Goal: Task Accomplishment & Management: Use online tool/utility

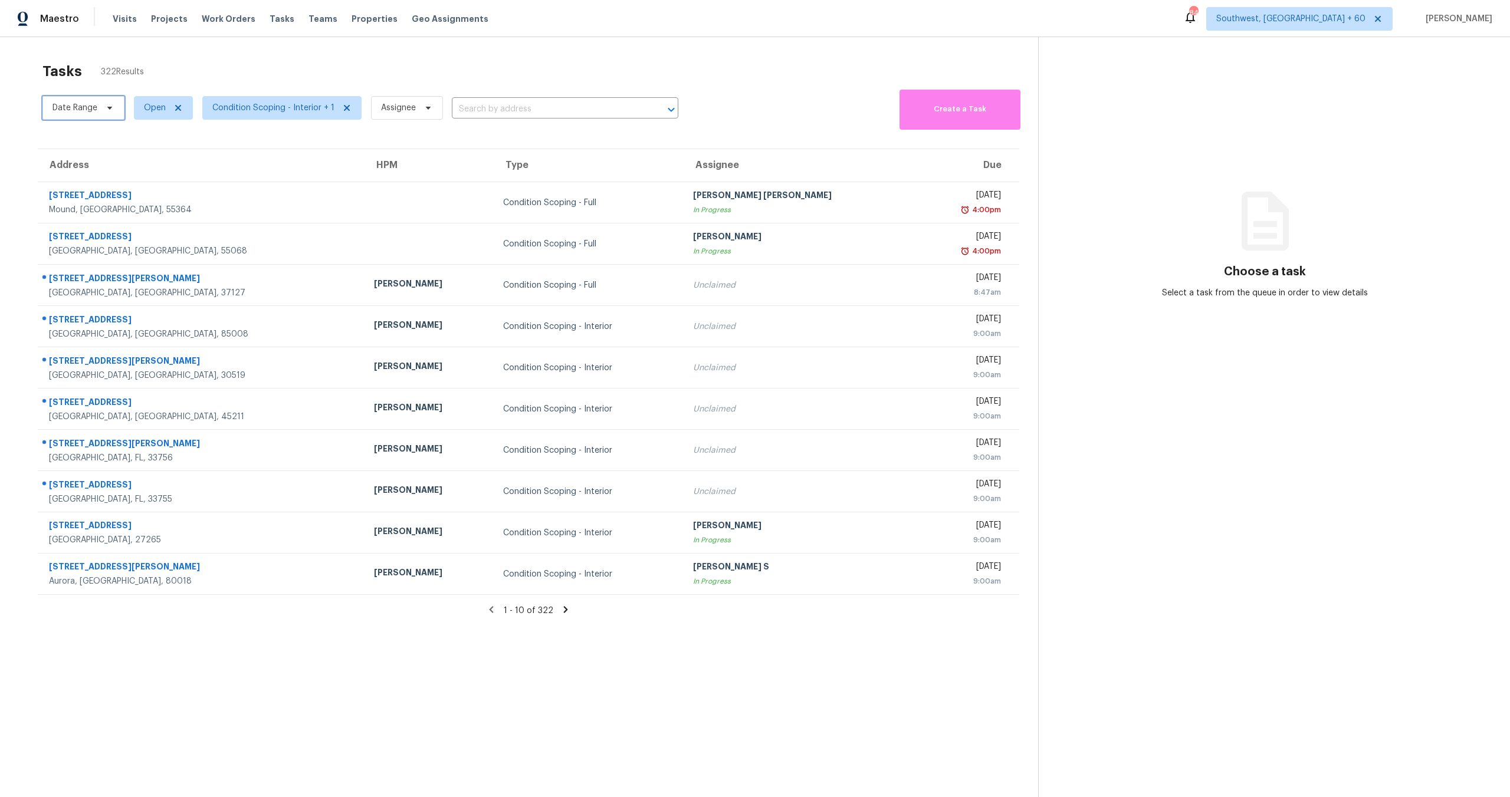
click at [91, 105] on span "Date Range" at bounding box center [74, 108] width 45 height 12
click at [93, 149] on input "text" at bounding box center [108, 148] width 116 height 24
select select "7"
select select "2025"
select select "8"
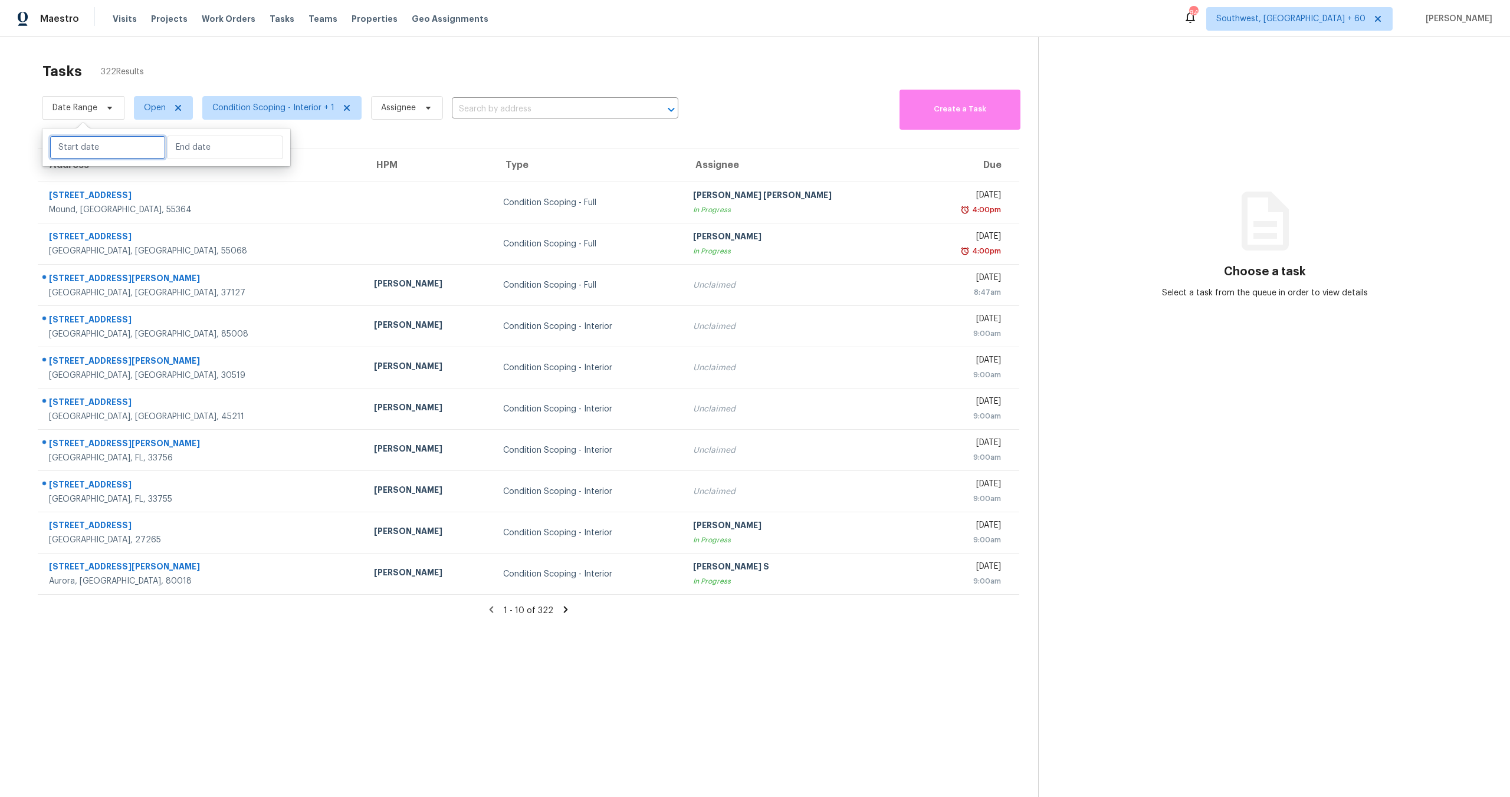
select select "2025"
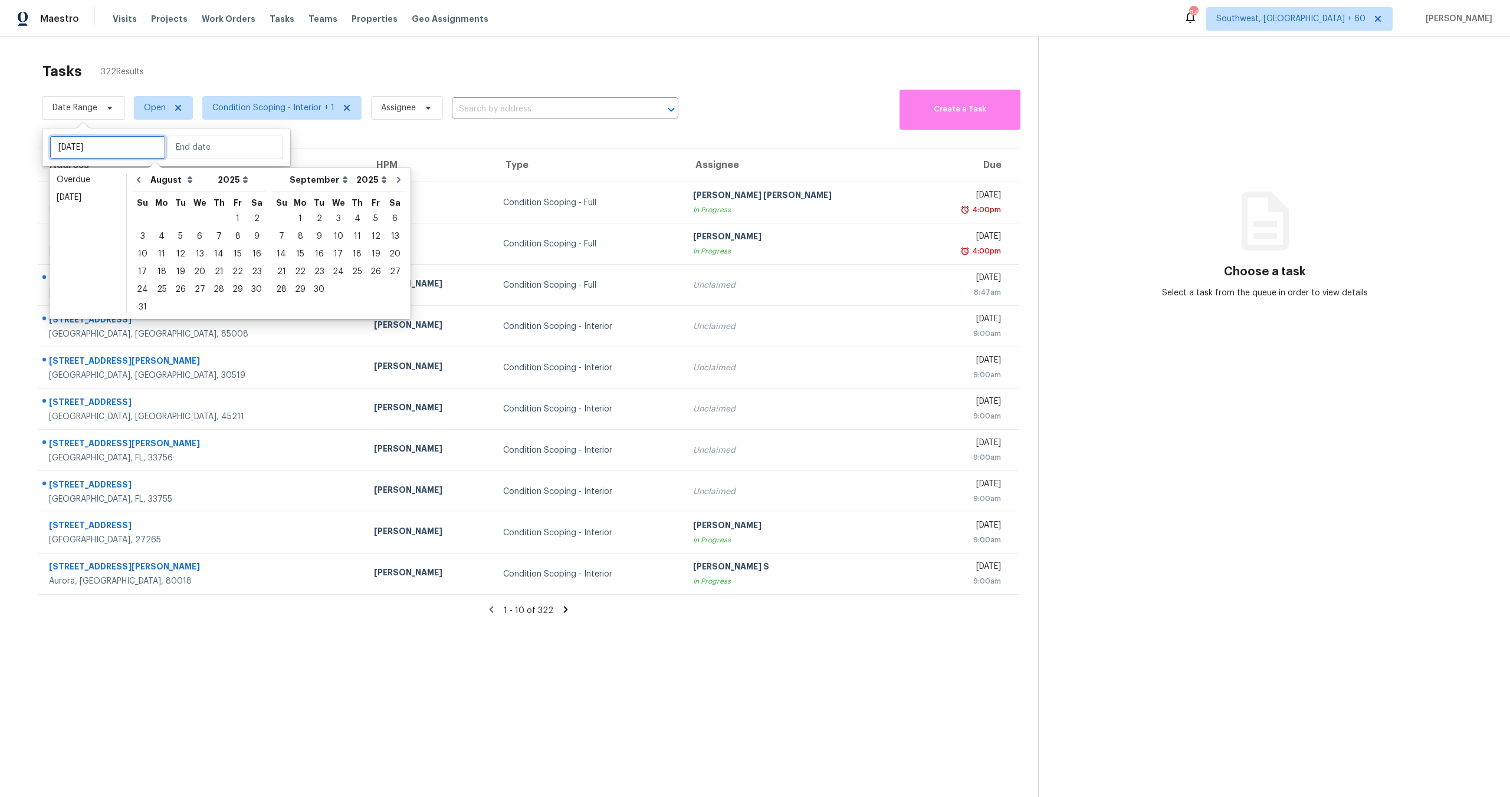
type input "Sun, Aug 17"
click at [163, 250] on div "11" at bounding box center [161, 254] width 19 height 17
type input "[DATE]"
click at [163, 250] on div "11" at bounding box center [161, 254] width 19 height 17
type input "[DATE]"
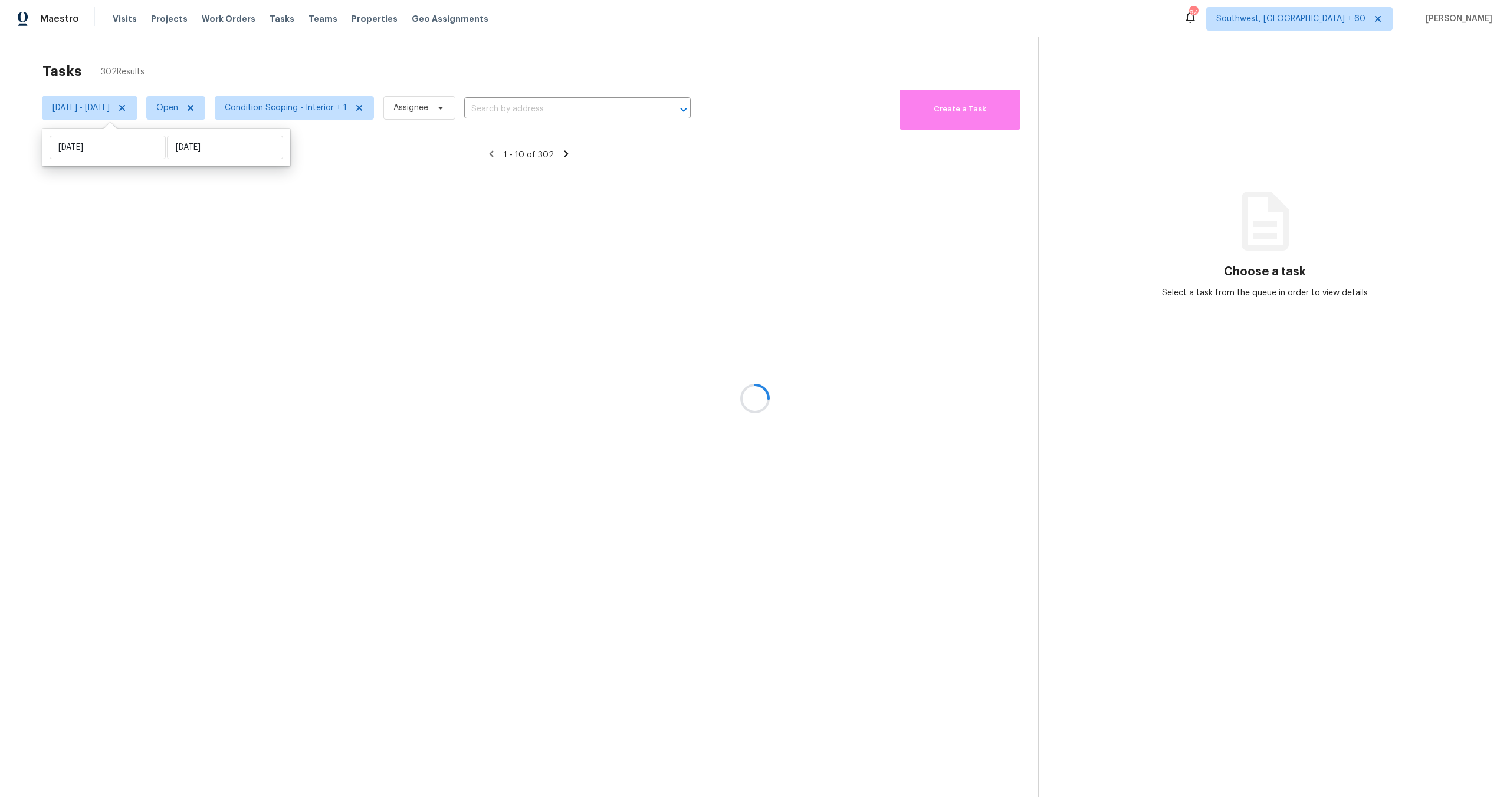
click at [305, 65] on div at bounding box center [755, 398] width 1510 height 797
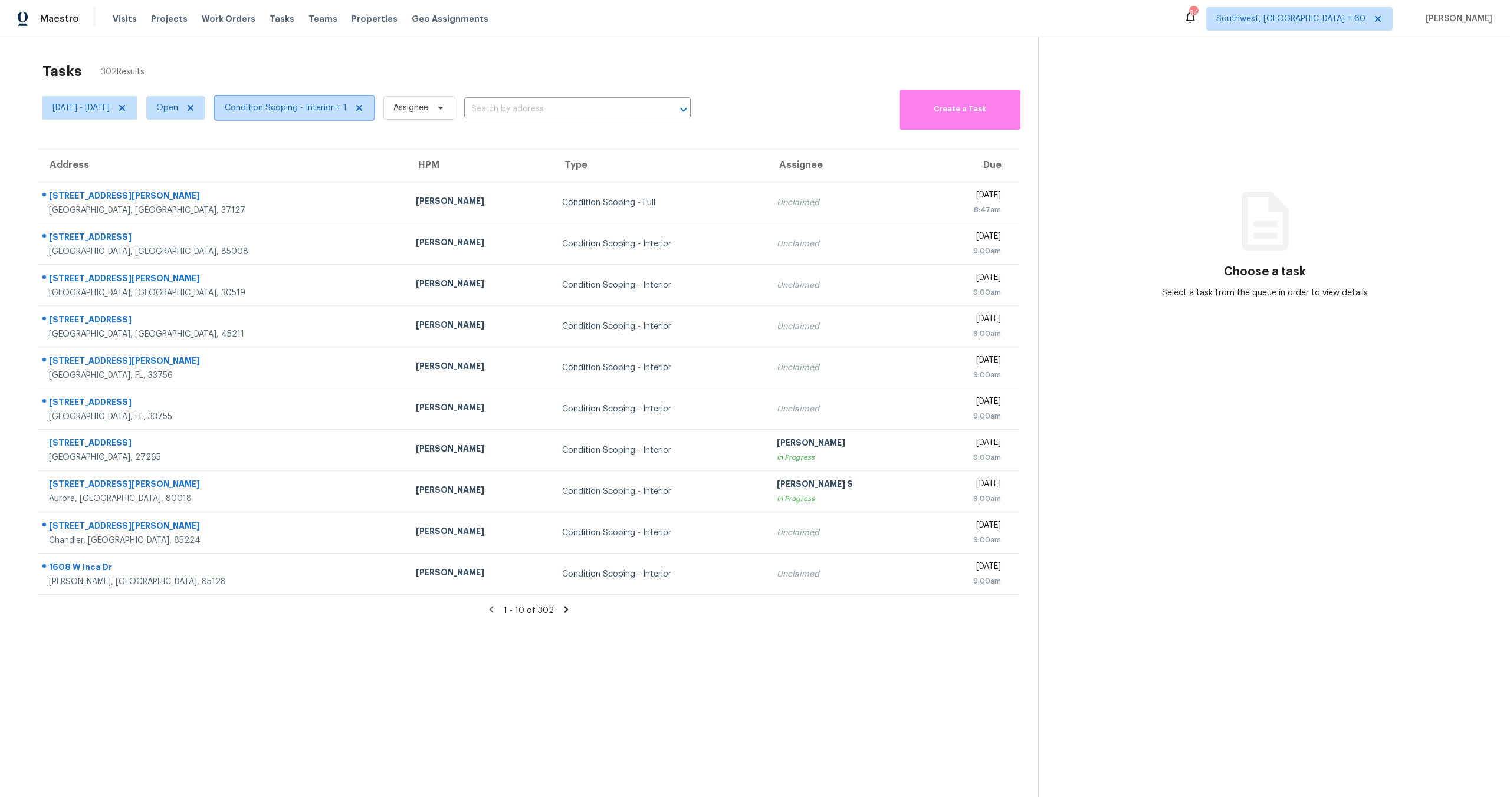
click at [284, 111] on span "Condition Scoping - Interior + 1" at bounding box center [286, 108] width 122 height 12
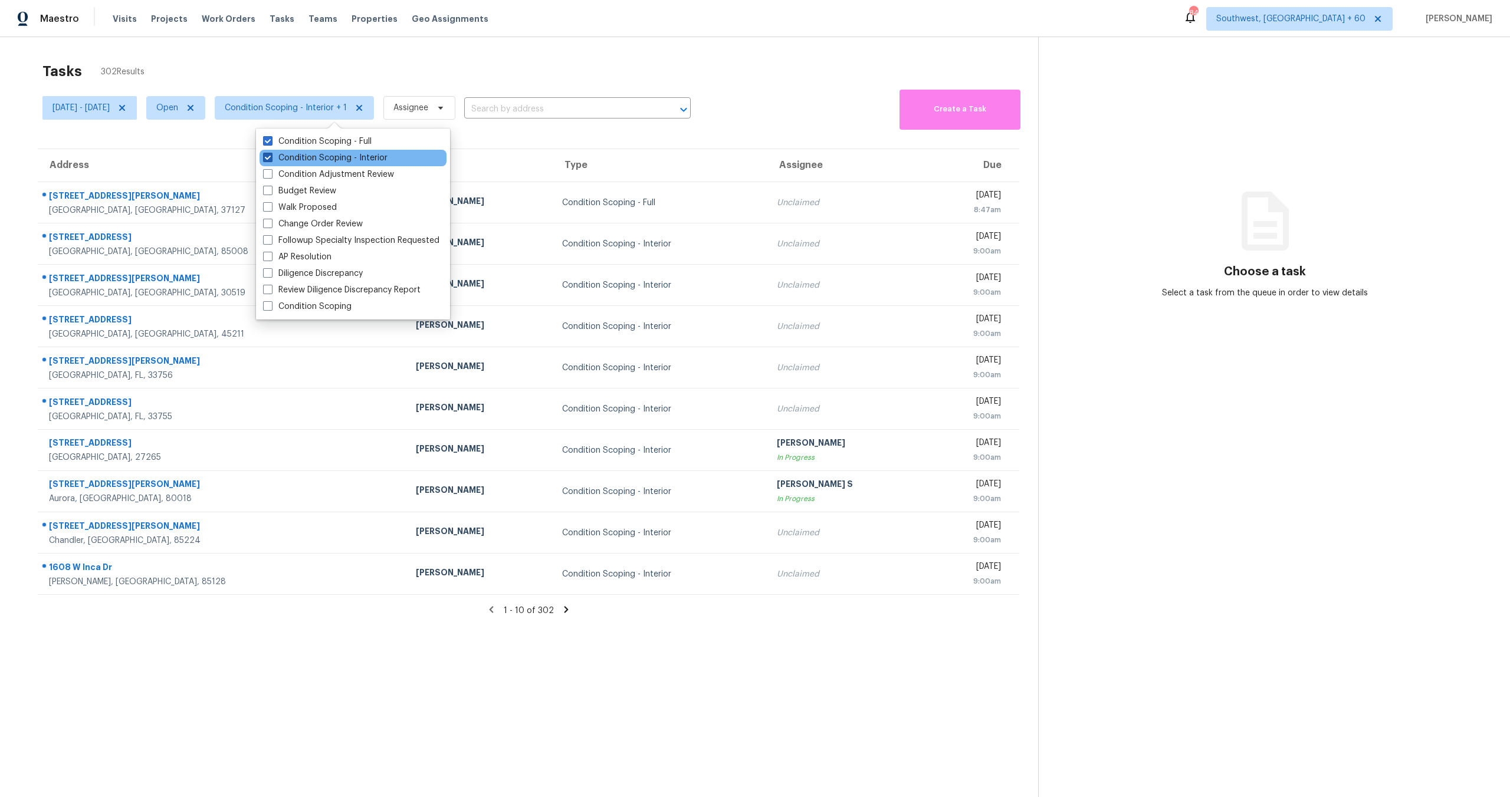
click at [301, 162] on label "Condition Scoping - Interior" at bounding box center [325, 158] width 124 height 12
click at [271, 160] on input "Condition Scoping - Interior" at bounding box center [267, 156] width 8 height 8
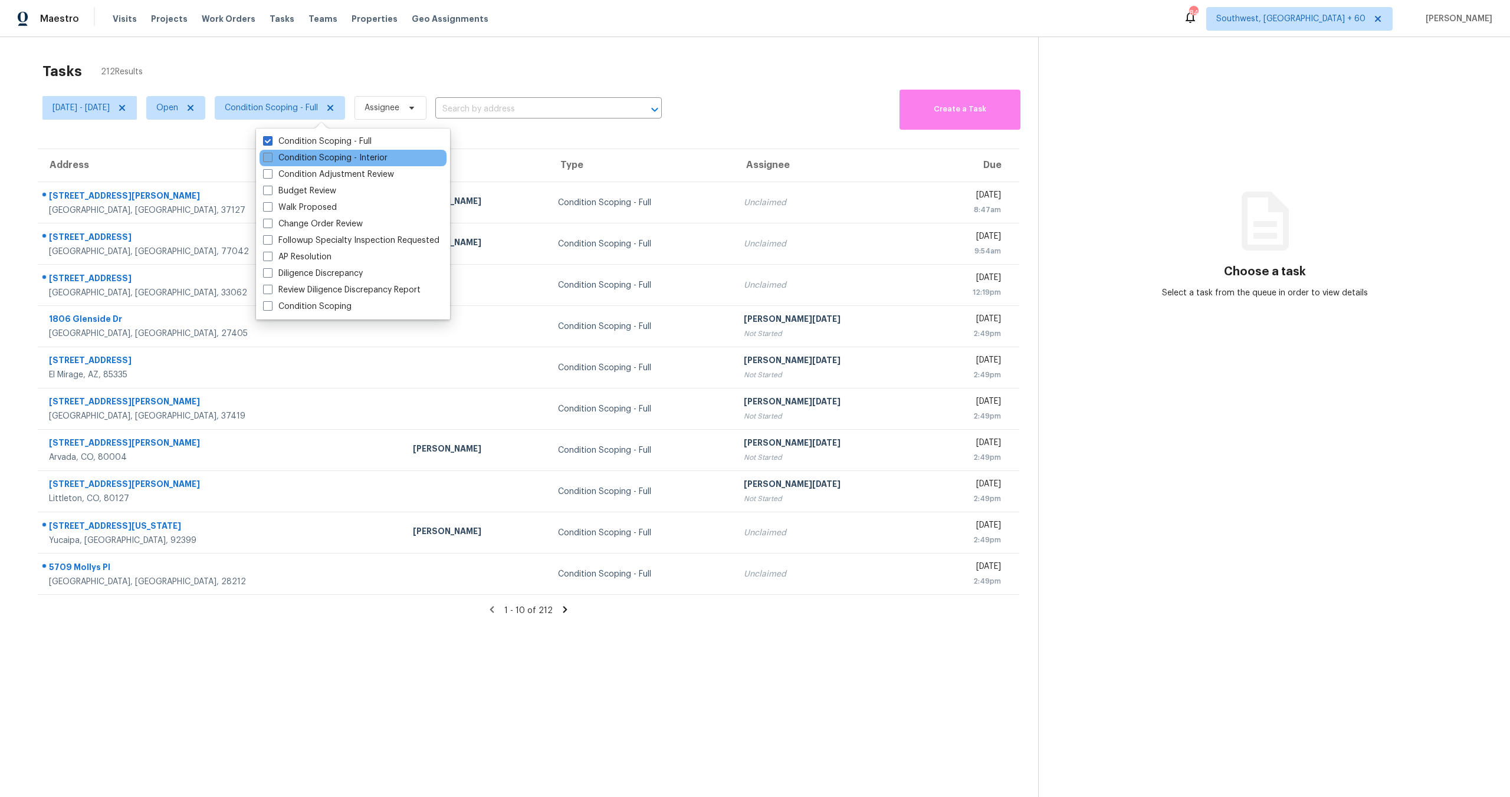
click at [306, 154] on label "Condition Scoping - Interior" at bounding box center [325, 158] width 124 height 12
click at [271, 154] on input "Condition Scoping - Interior" at bounding box center [267, 156] width 8 height 8
checkbox input "true"
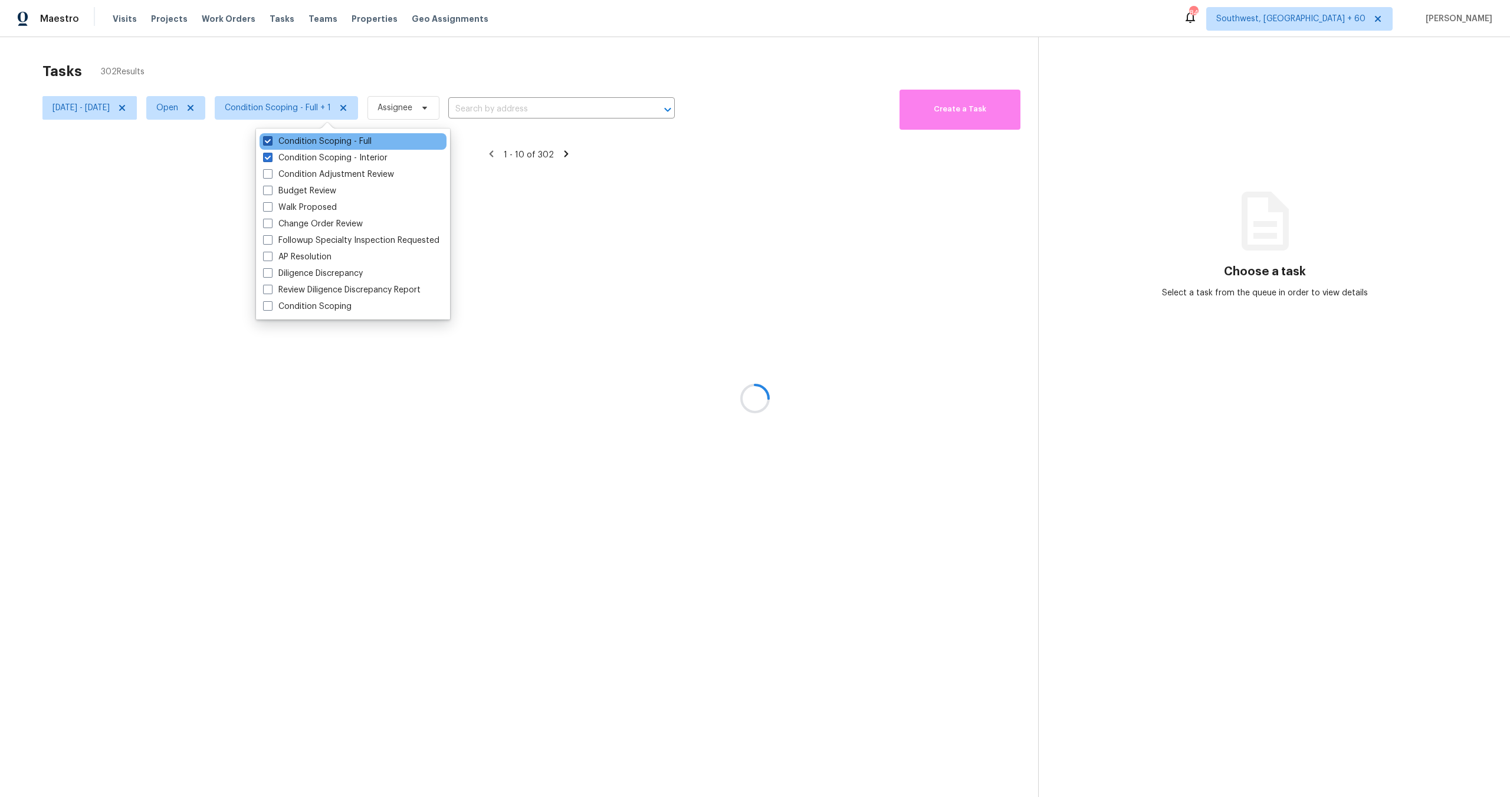
click at [300, 136] on label "Condition Scoping - Full" at bounding box center [317, 142] width 109 height 12
click at [271, 136] on input "Condition Scoping - Full" at bounding box center [267, 140] width 8 height 8
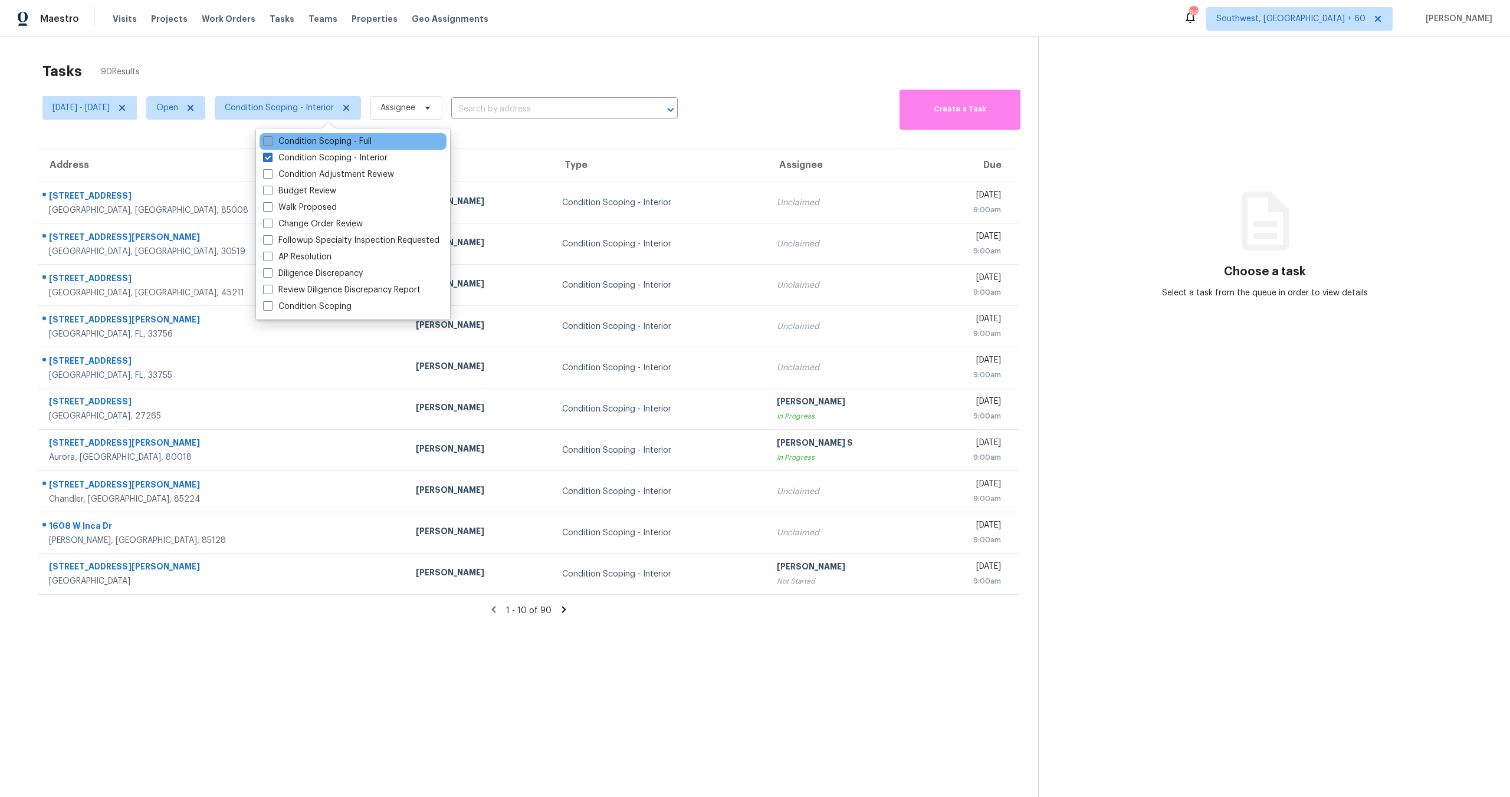
click at [300, 140] on label "Condition Scoping - Full" at bounding box center [317, 142] width 109 height 12
click at [271, 140] on input "Condition Scoping - Full" at bounding box center [267, 140] width 8 height 8
checkbox input "true"
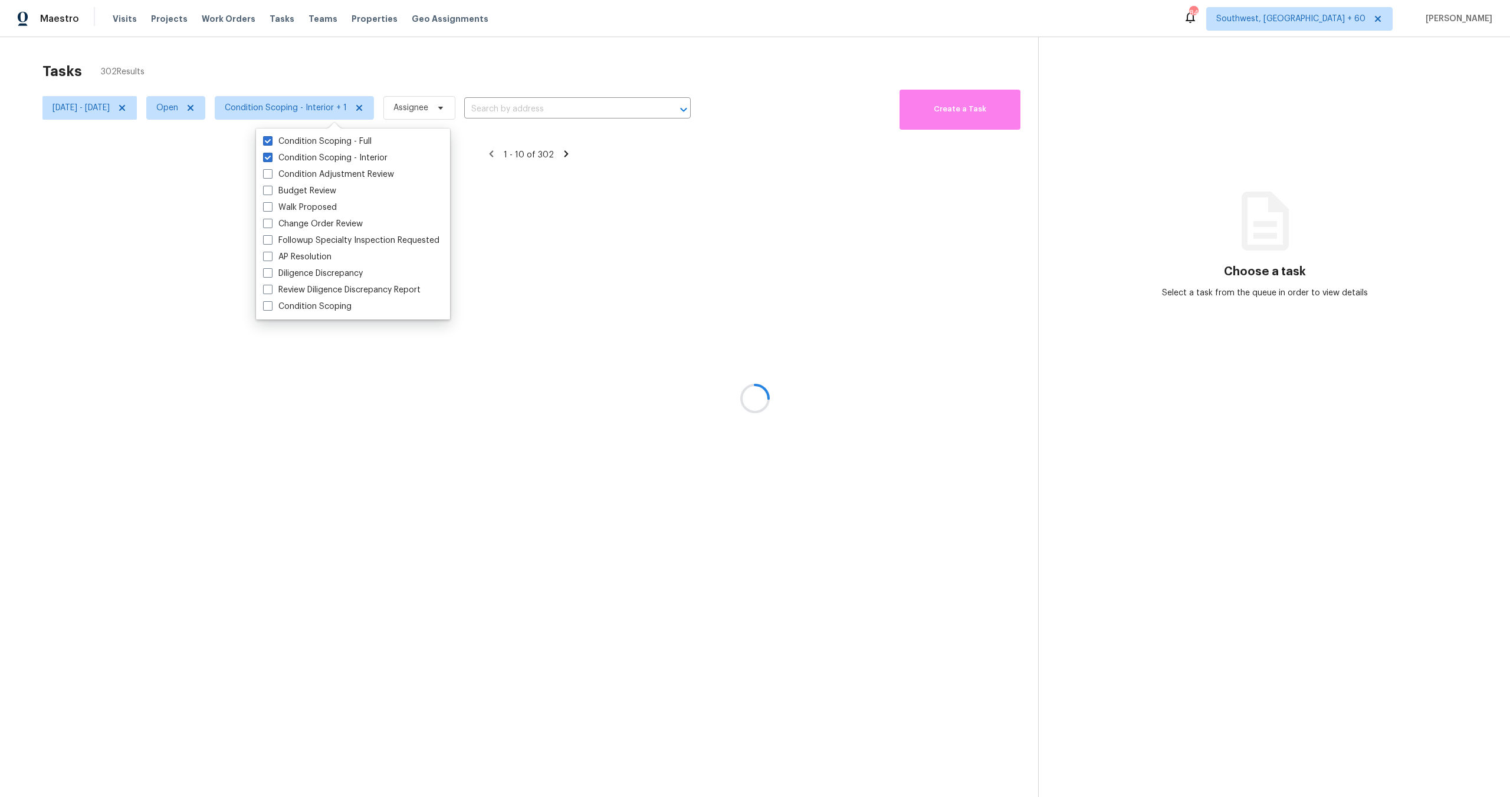
click at [339, 63] on div "Tasks 302 Results" at bounding box center [539, 71] width 995 height 31
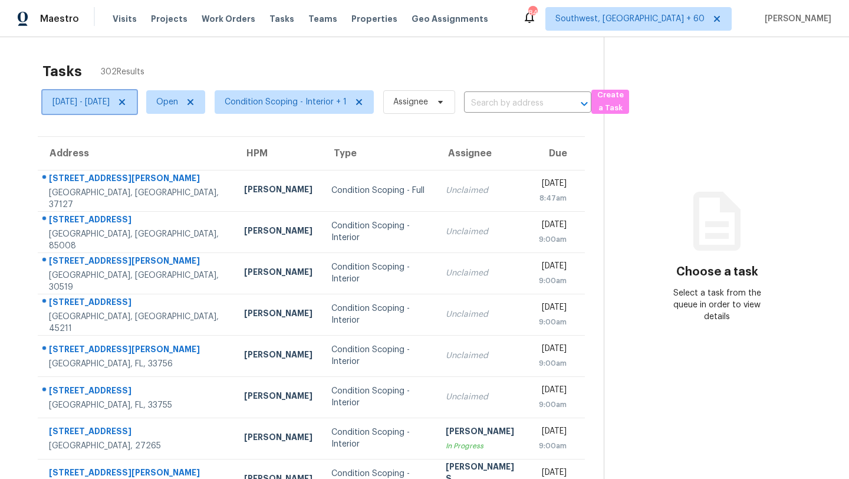
click at [110, 96] on span "[DATE] - [DATE]" at bounding box center [80, 102] width 57 height 12
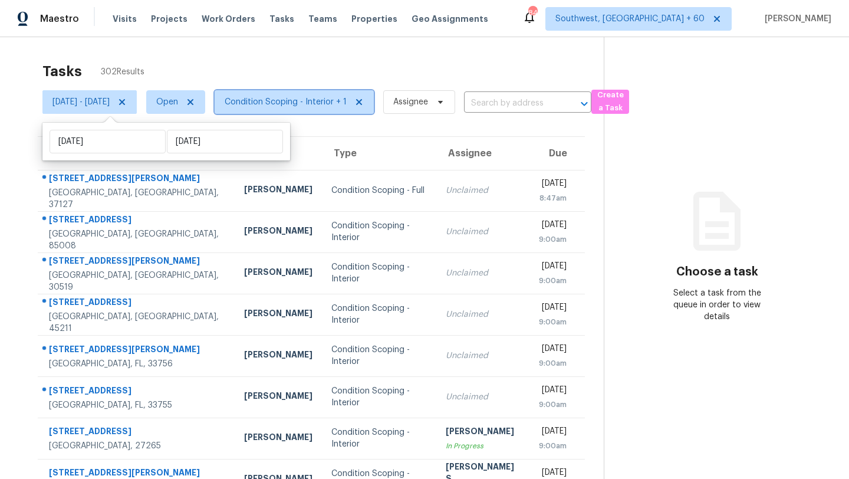
click at [320, 103] on span "Condition Scoping - Interior + 1" at bounding box center [286, 102] width 122 height 12
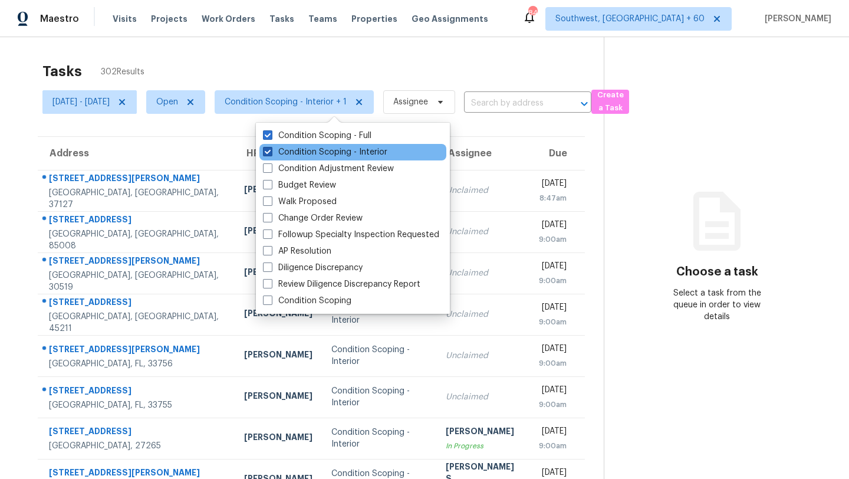
click at [308, 149] on label "Condition Scoping - Interior" at bounding box center [325, 152] width 124 height 12
click at [271, 149] on input "Condition Scoping - Interior" at bounding box center [267, 150] width 8 height 8
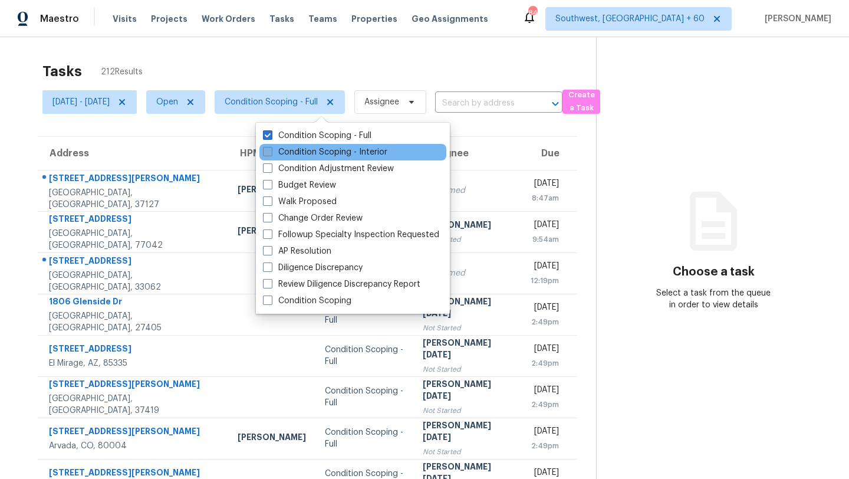
click at [308, 149] on label "Condition Scoping - Interior" at bounding box center [325, 152] width 124 height 12
click at [271, 149] on input "Condition Scoping - Interior" at bounding box center [267, 150] width 8 height 8
checkbox input "true"
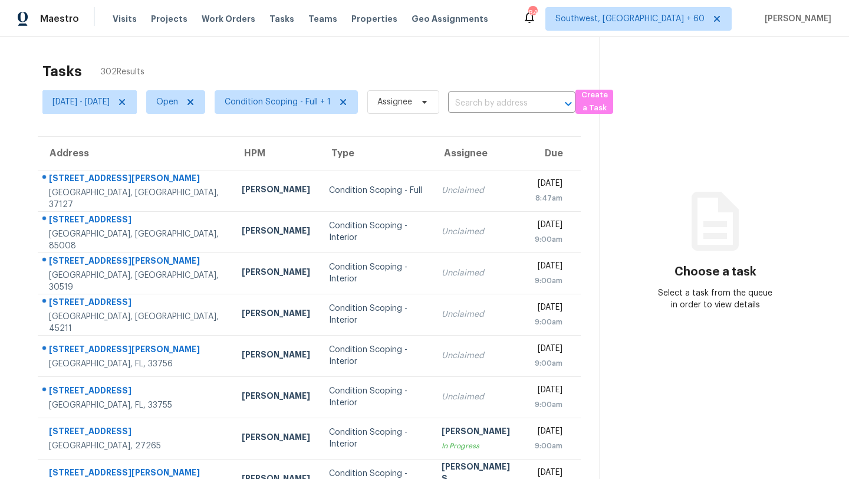
click at [331, 58] on div "Tasks 302 Results" at bounding box center [320, 71] width 557 height 31
